Goal: Find specific page/section: Find specific page/section

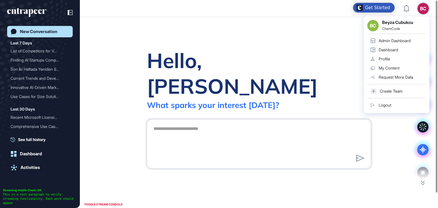
click at [398, 40] on div "Admin Dashboard" at bounding box center [395, 40] width 32 height 5
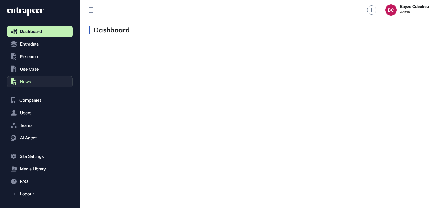
click at [25, 83] on span "News" at bounding box center [25, 82] width 11 height 5
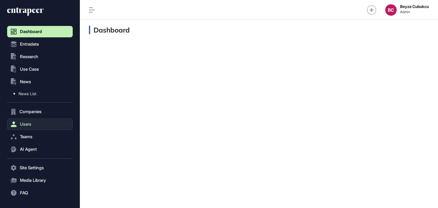
click at [44, 126] on button "Users" at bounding box center [40, 124] width 66 height 11
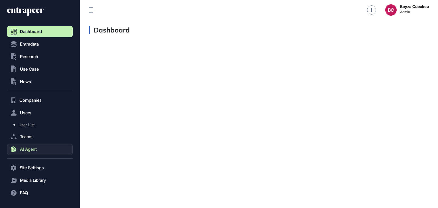
click at [43, 151] on button "AI Agent" at bounding box center [40, 149] width 66 height 11
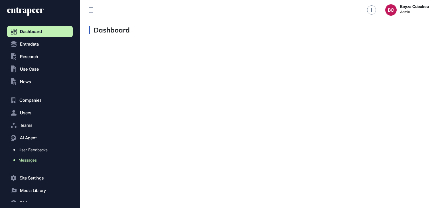
click at [40, 159] on link "Messages" at bounding box center [41, 160] width 63 height 10
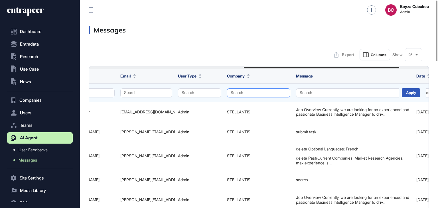
scroll to position [0, 342]
click at [250, 91] on button "Search" at bounding box center [256, 92] width 63 height 9
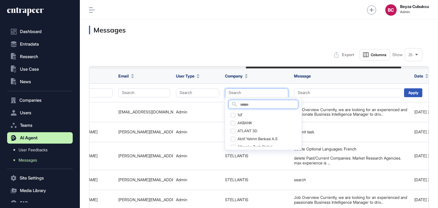
click at [252, 104] on input "text" at bounding box center [269, 105] width 58 height 8
type input "****"
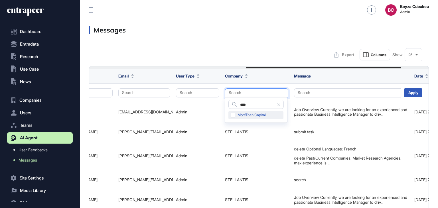
click at [260, 117] on div "MoreThan Capital" at bounding box center [255, 115] width 55 height 8
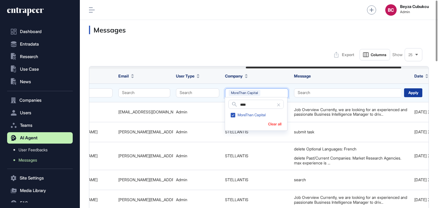
click at [409, 90] on div "Apply" at bounding box center [413, 92] width 18 height 9
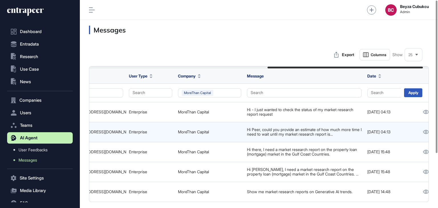
scroll to position [0, 388]
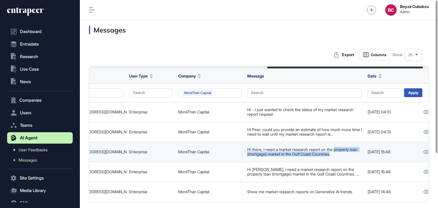
drag, startPoint x: 337, startPoint y: 149, endPoint x: 343, endPoint y: 152, distance: 6.8
click at [343, 152] on div "Hi there, I need a market research report on the property loan (mortgage) marke…" at bounding box center [304, 151] width 115 height 9
copy div "property loan (mortgage) market in the Gulf Coast Countries"
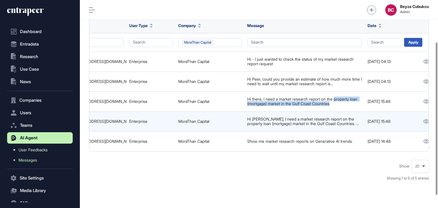
scroll to position [57, 0]
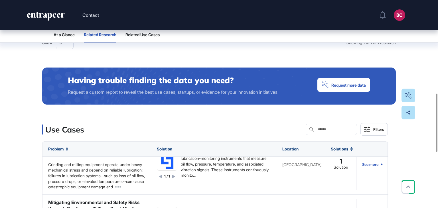
scroll to position [334, 0]
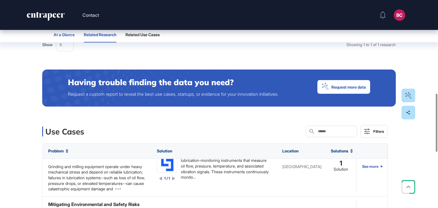
click at [74, 33] on span "At a Glance" at bounding box center [64, 35] width 21 height 5
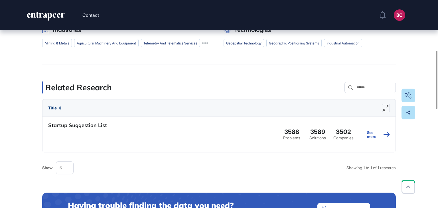
scroll to position [11, 0]
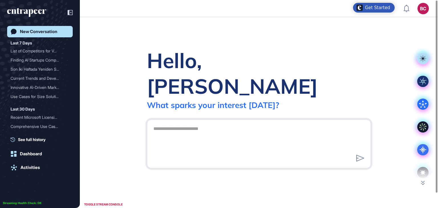
click at [423, 9] on div "BC" at bounding box center [422, 8] width 11 height 11
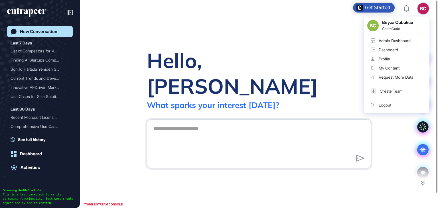
click at [389, 39] on div "Admin Dashboard" at bounding box center [395, 40] width 32 height 5
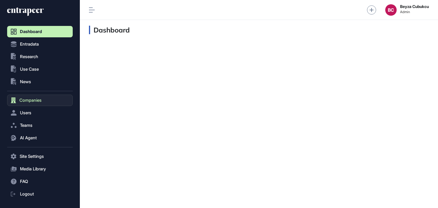
click at [31, 99] on span "Companies" at bounding box center [30, 100] width 22 height 5
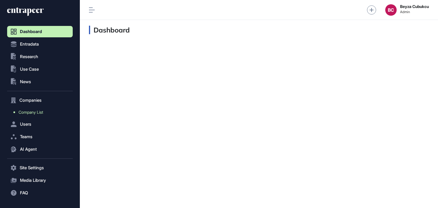
click at [32, 110] on span "Company List" at bounding box center [31, 112] width 25 height 5
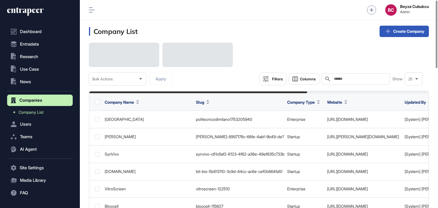
click at [357, 80] on input "text" at bounding box center [359, 79] width 53 height 5
paste input "******"
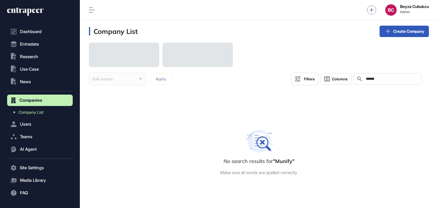
type input "******"
